Goal: Task Accomplishment & Management: Manage account settings

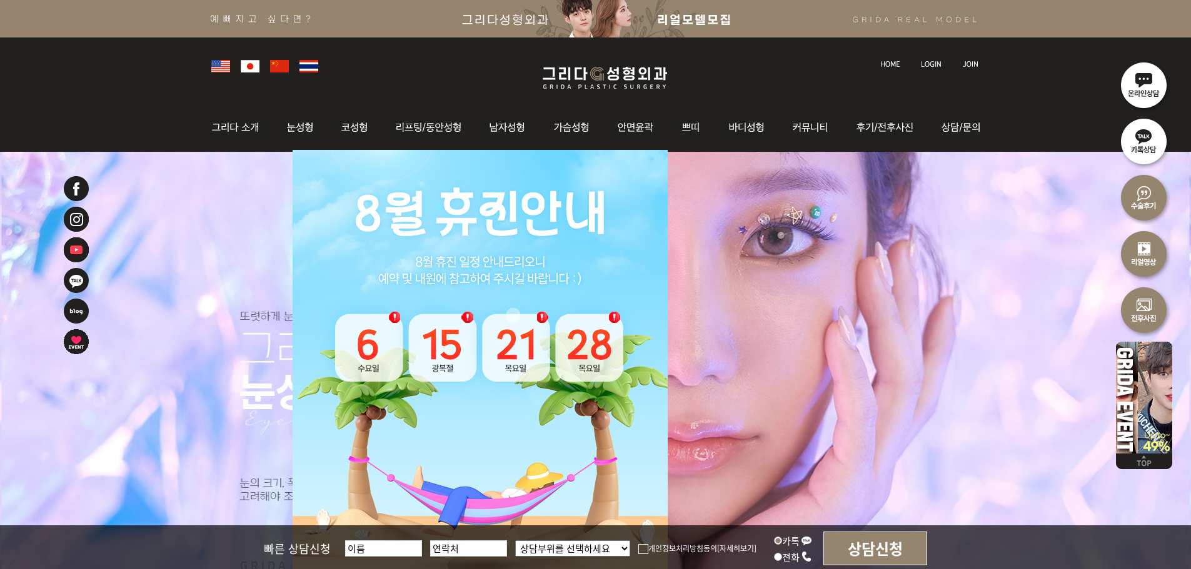
click at [938, 64] on img at bounding box center [931, 64] width 21 height 7
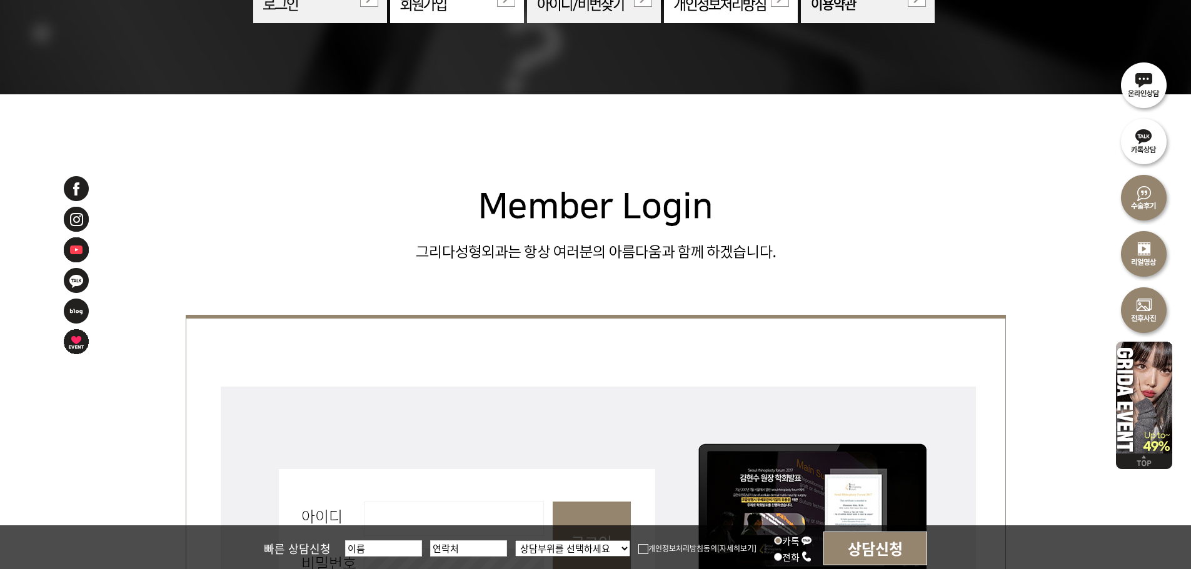
scroll to position [438, 0]
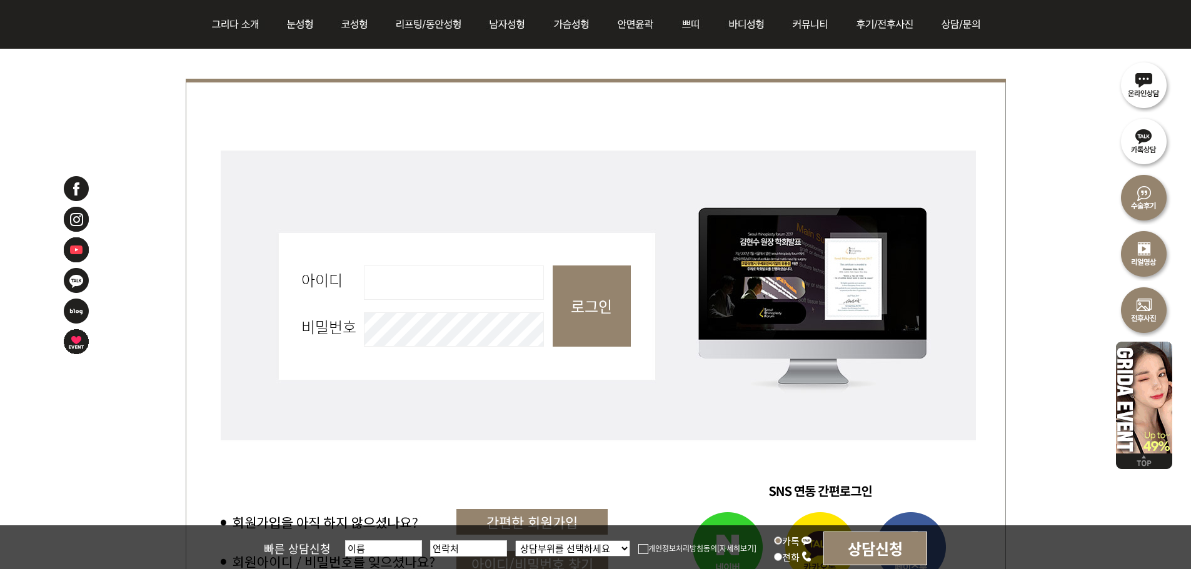
drag, startPoint x: 436, startPoint y: 290, endPoint x: 440, endPoint y: 296, distance: 7.3
click at [436, 290] on input "아이디 필수" at bounding box center [454, 283] width 180 height 34
type input "admin"
click at [583, 311] on input "로그인" at bounding box center [592, 306] width 78 height 81
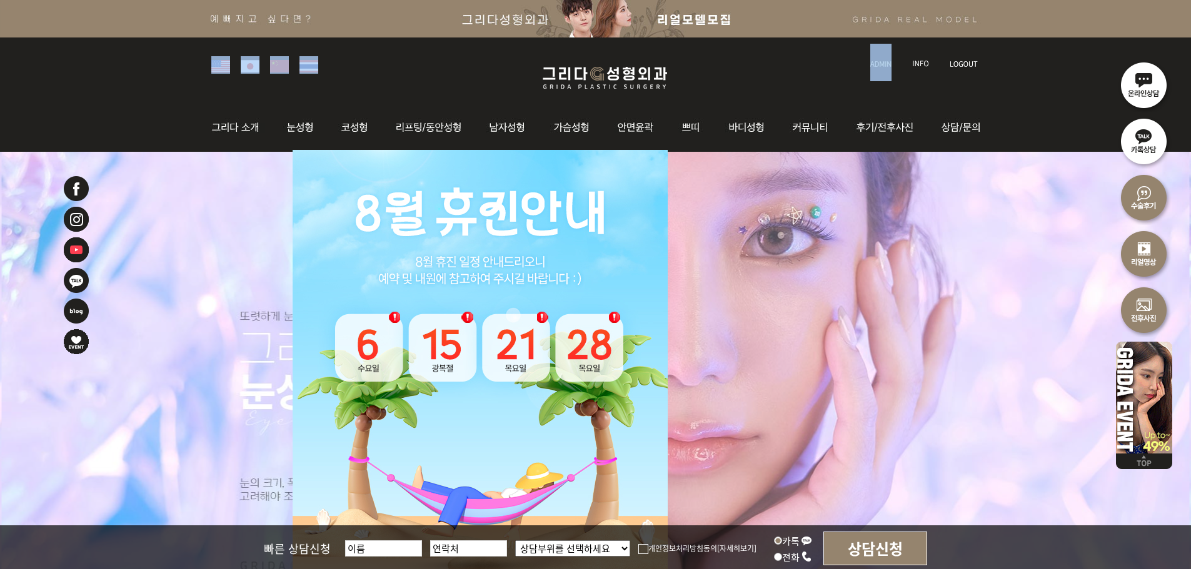
click at [879, 69] on div at bounding box center [595, 71] width 781 height 66
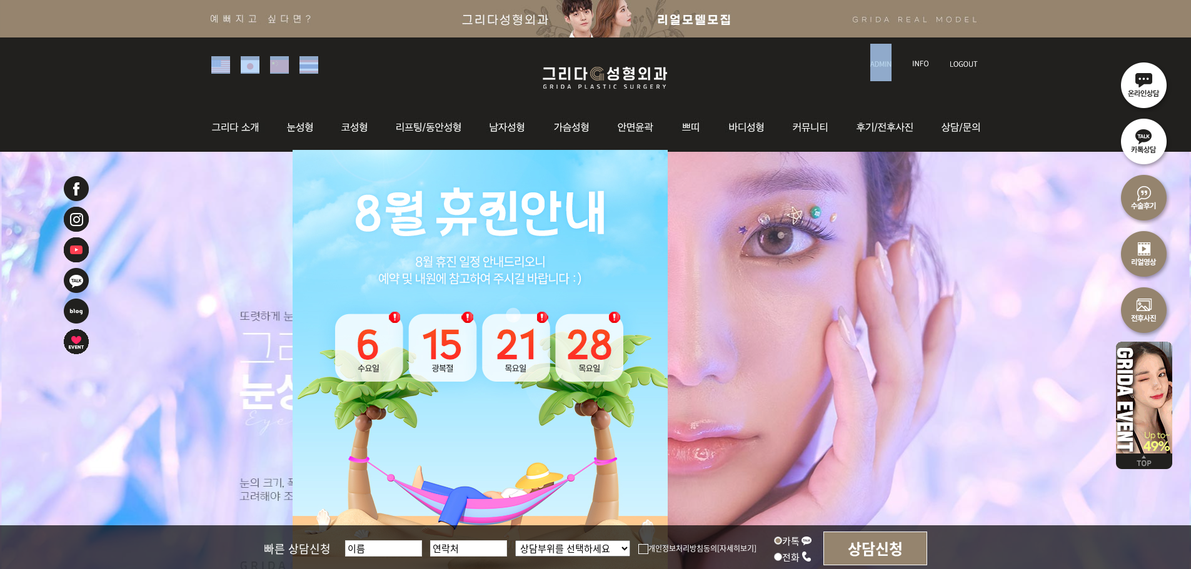
click at [879, 64] on img at bounding box center [880, 64] width 21 height 7
